Goal: Transaction & Acquisition: Purchase product/service

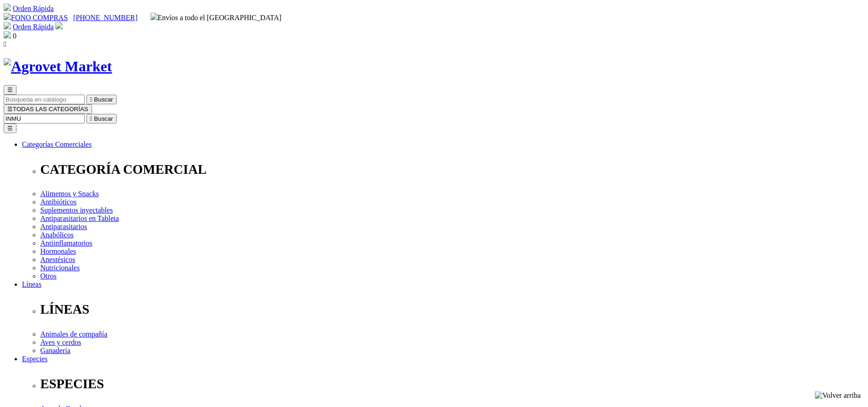
type input "INMU"
click at [86, 114] on button " Buscar" at bounding box center [101, 119] width 30 height 10
